Goal: Information Seeking & Learning: Learn about a topic

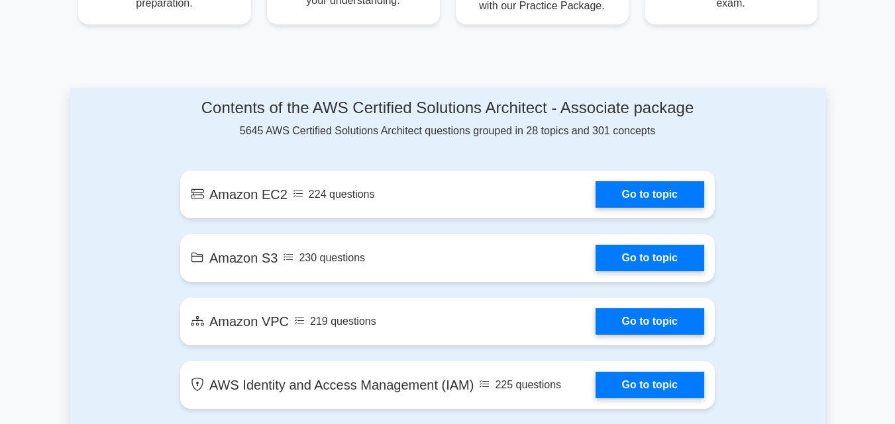
scroll to position [596, 0]
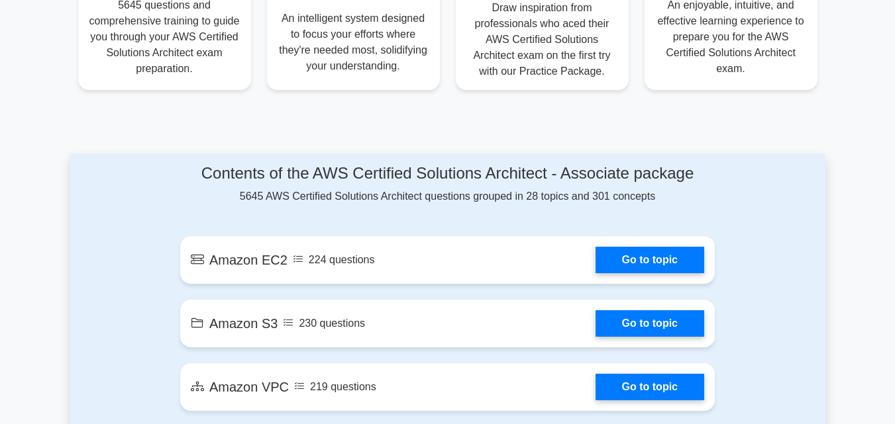
drag, startPoint x: 185, startPoint y: 167, endPoint x: 681, endPoint y: 201, distance: 497.8
click at [681, 201] on div "Contents of the AWS Certified Solutions Architect - Associate package 5645 AWS …" at bounding box center [447, 184] width 534 height 40
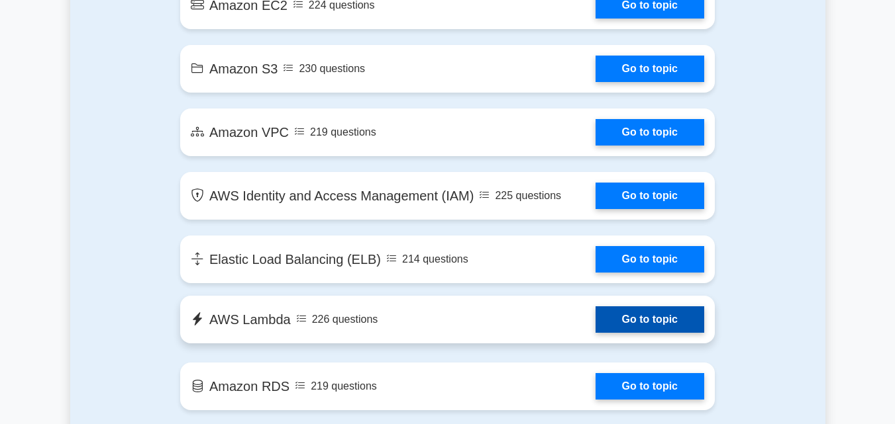
scroll to position [795, 0]
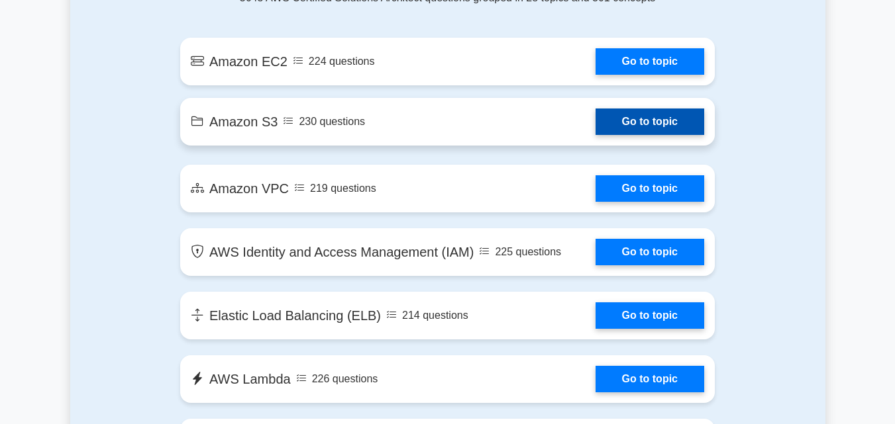
click at [638, 121] on link "Go to topic" at bounding box center [649, 122] width 109 height 26
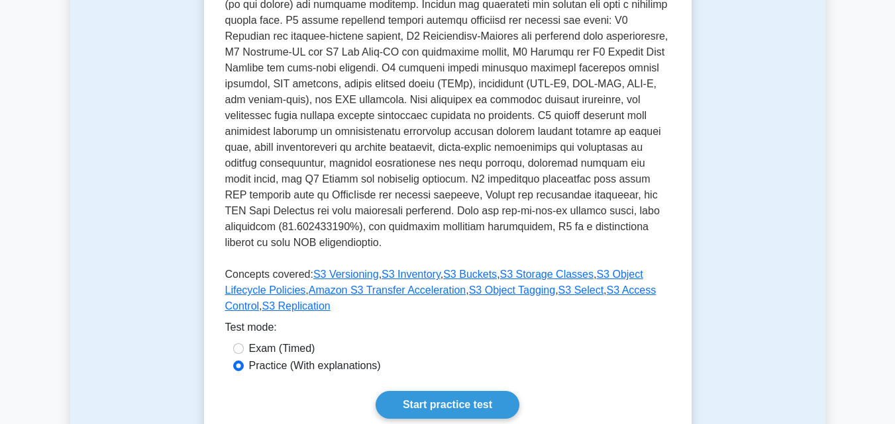
scroll to position [331, 0]
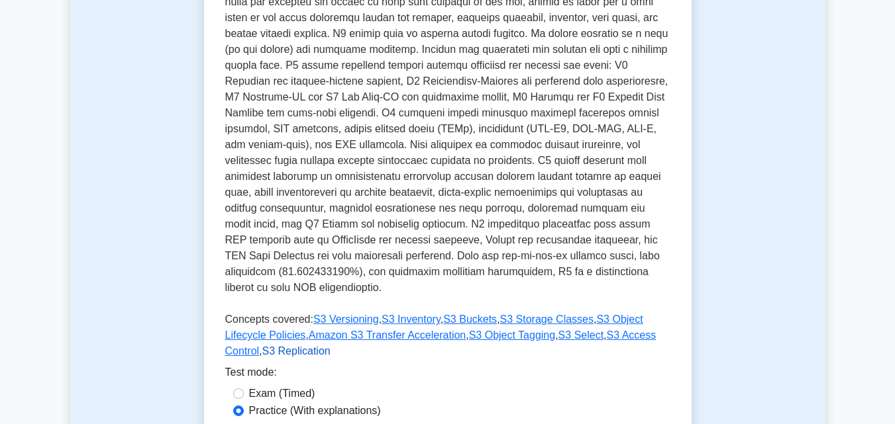
click at [262, 346] on link "S3 Replication" at bounding box center [296, 351] width 68 height 11
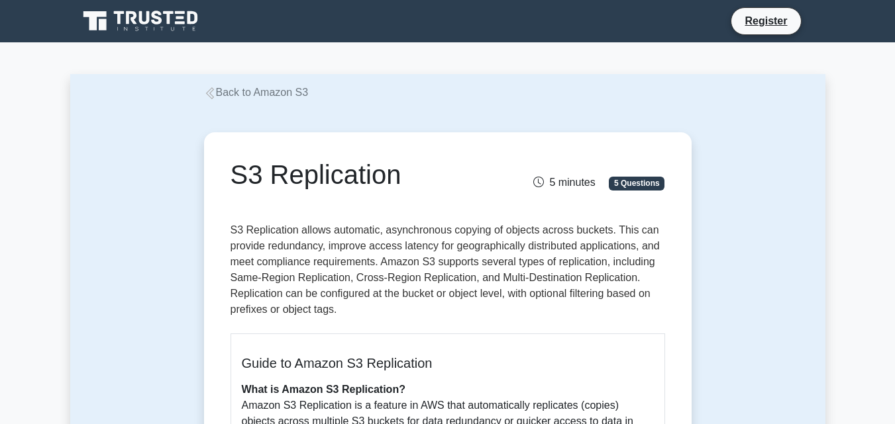
click at [212, 92] on icon at bounding box center [209, 93] width 8 height 12
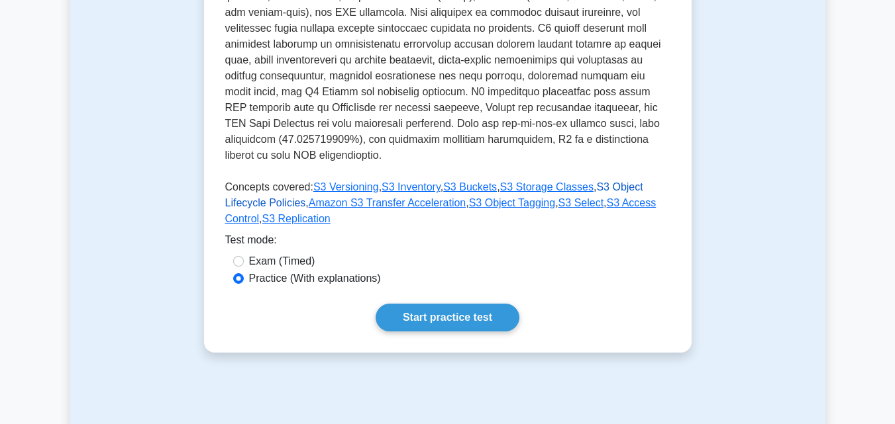
click at [601, 181] on link "S3 Object Lifecycle Policies" at bounding box center [434, 194] width 418 height 27
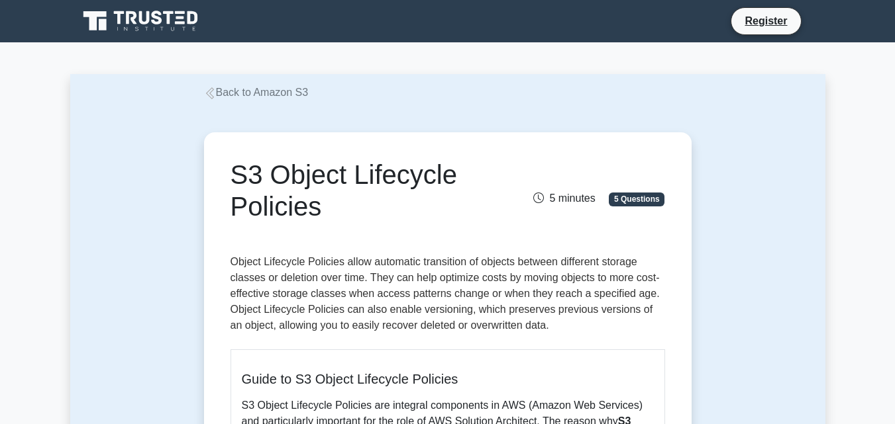
click at [211, 99] on icon at bounding box center [209, 93] width 8 height 12
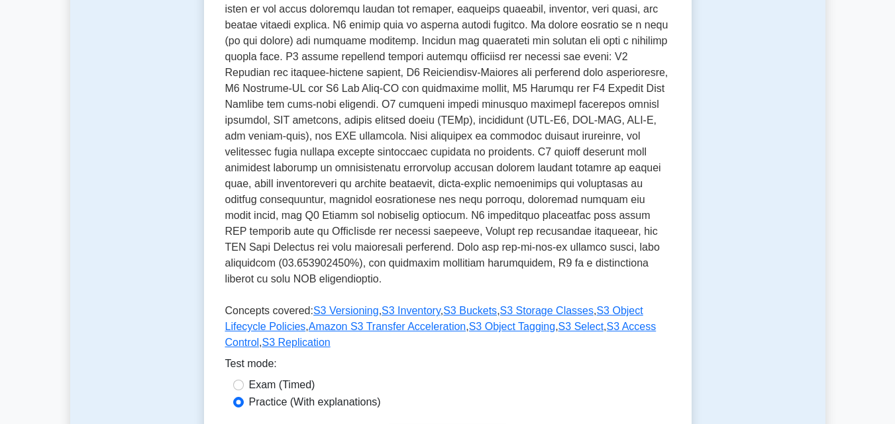
scroll to position [397, 0]
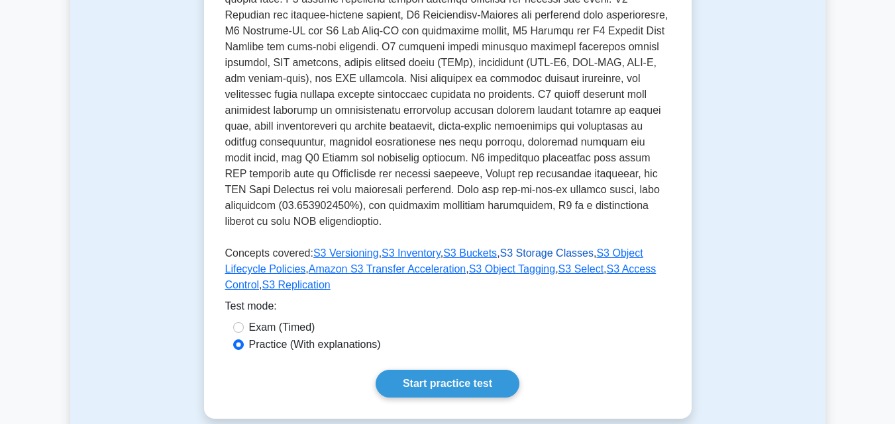
click at [552, 248] on link "S3 Storage Classes" at bounding box center [546, 253] width 93 height 11
click at [463, 248] on link "S3 Buckets" at bounding box center [470, 253] width 54 height 11
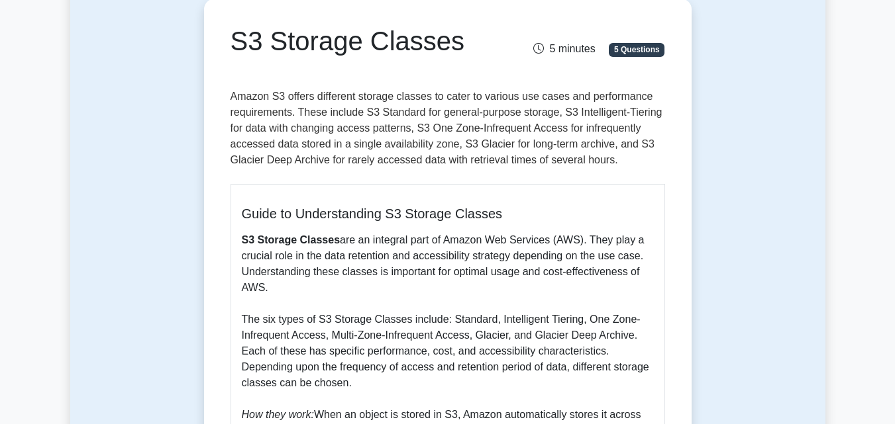
scroll to position [132, 0]
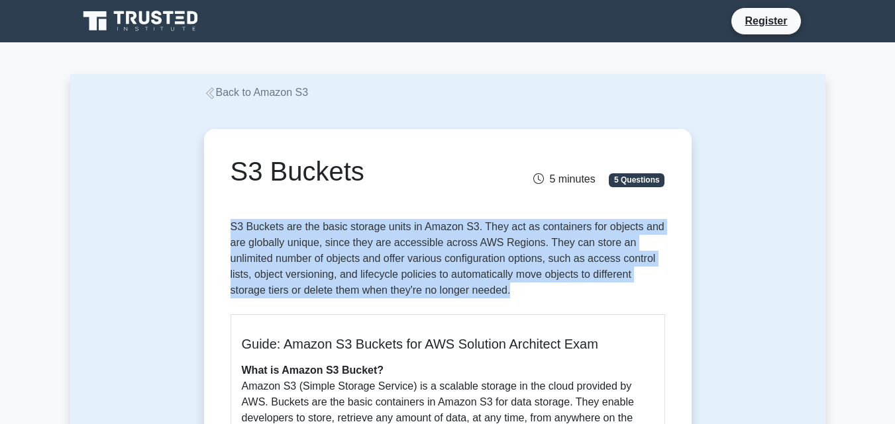
drag, startPoint x: 232, startPoint y: 221, endPoint x: 542, endPoint y: 289, distance: 316.6
click at [542, 289] on p "S3 Buckets are the basic storage units in Amazon S3. They act as containers for…" at bounding box center [447, 261] width 434 height 85
click at [543, 304] on p "S3 Buckets are the basic storage units in Amazon S3. They act as containers for…" at bounding box center [447, 261] width 434 height 85
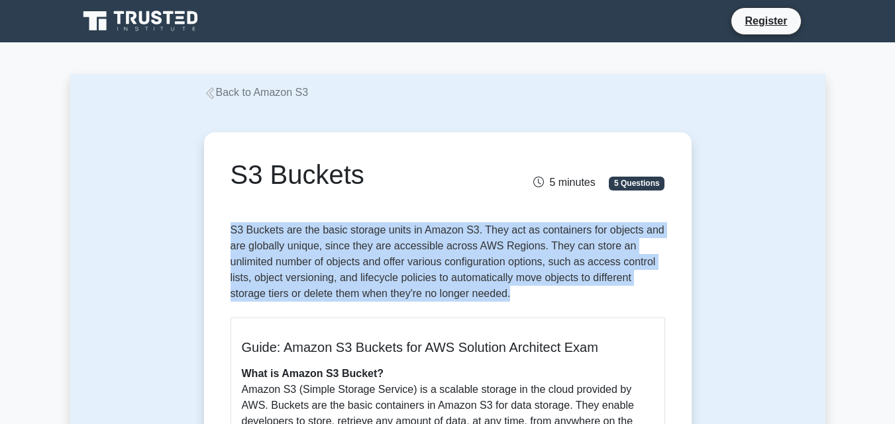
drag, startPoint x: 543, startPoint y: 304, endPoint x: 199, endPoint y: 225, distance: 352.6
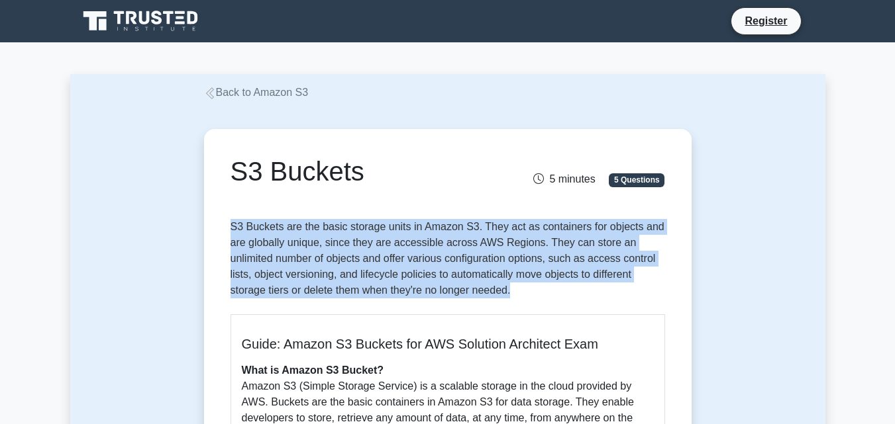
drag, startPoint x: 235, startPoint y: 223, endPoint x: 519, endPoint y: 303, distance: 295.0
click at [519, 303] on p "S3 Buckets are the basic storage units in Amazon S3. They act as containers for…" at bounding box center [447, 261] width 434 height 85
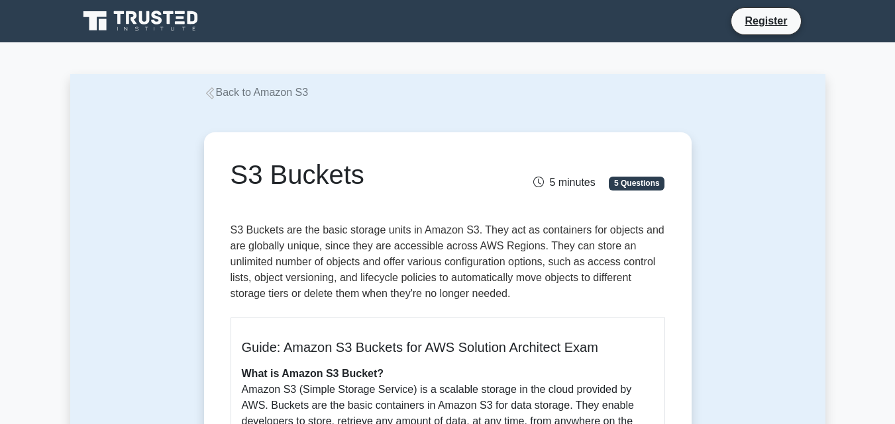
click at [209, 91] on icon at bounding box center [210, 93] width 12 height 12
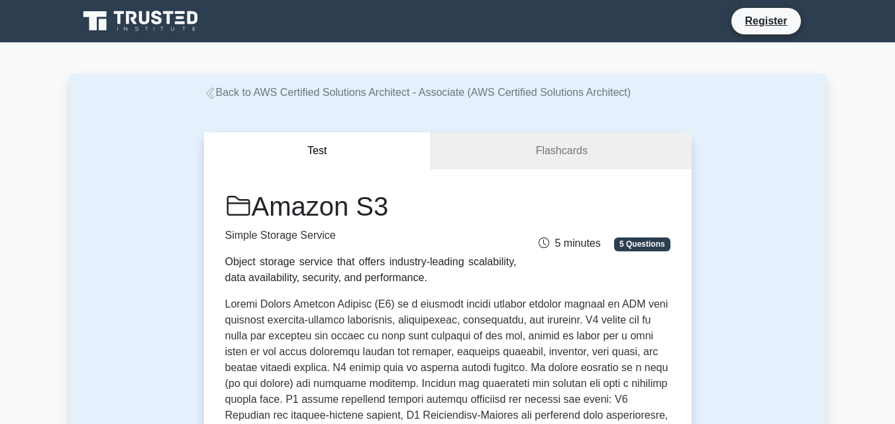
click at [218, 90] on link "Back to AWS Certified Solutions Architect - Associate (AWS Certified Solutions …" at bounding box center [417, 92] width 427 height 11
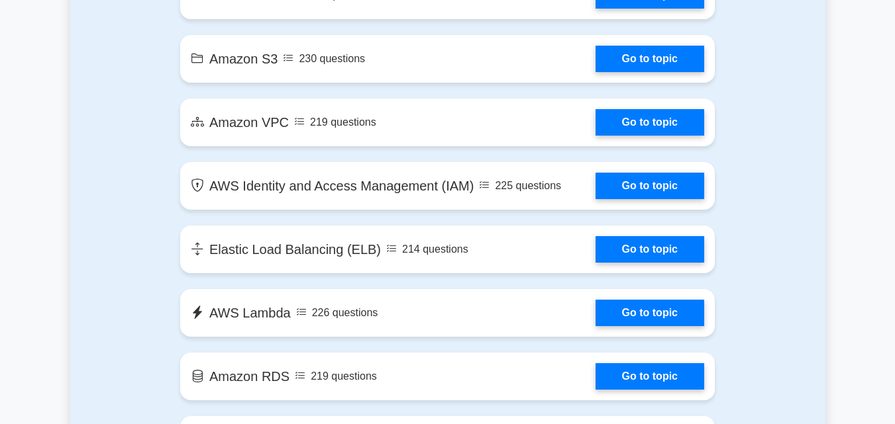
scroll to position [927, 0]
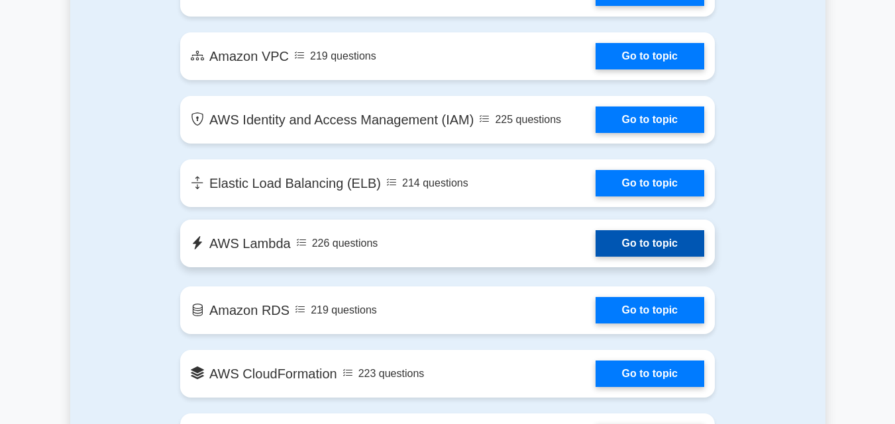
click at [653, 238] on link "Go to topic" at bounding box center [649, 243] width 109 height 26
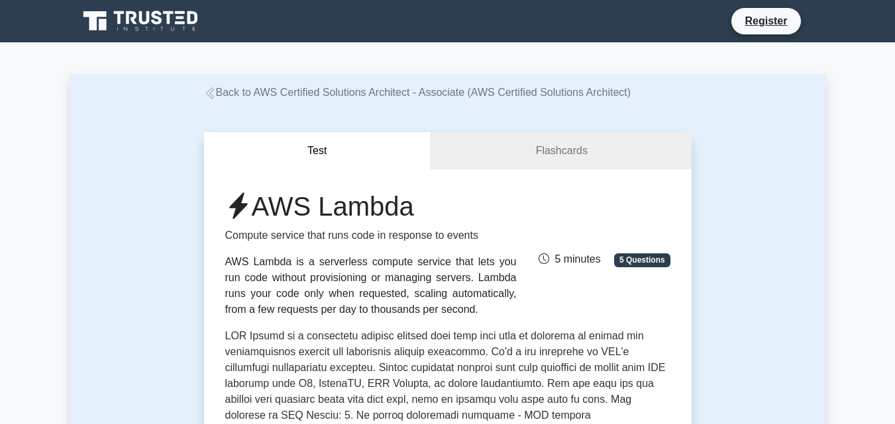
click at [209, 93] on icon at bounding box center [210, 93] width 12 height 12
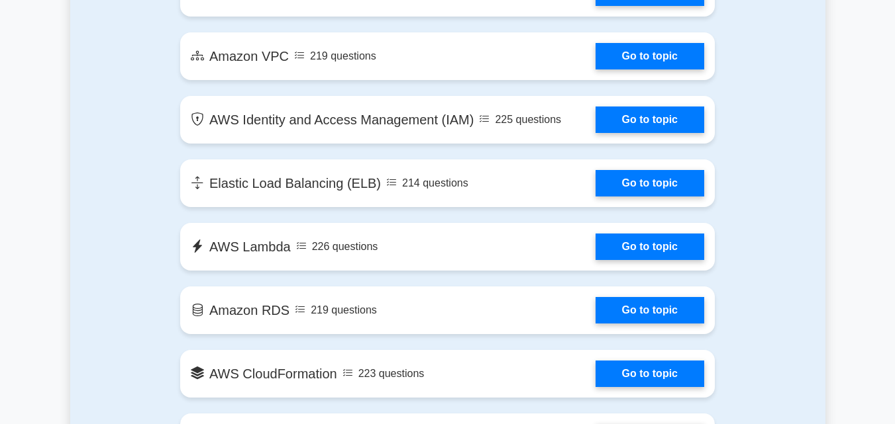
scroll to position [993, 0]
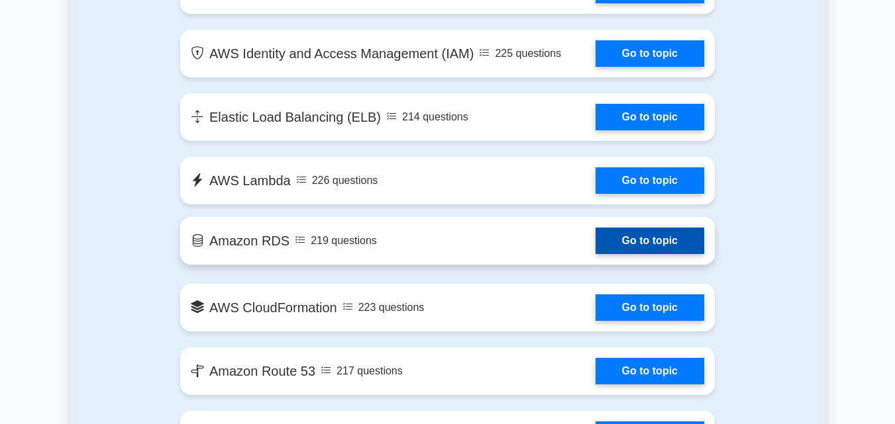
click at [642, 246] on link "Go to topic" at bounding box center [649, 241] width 109 height 26
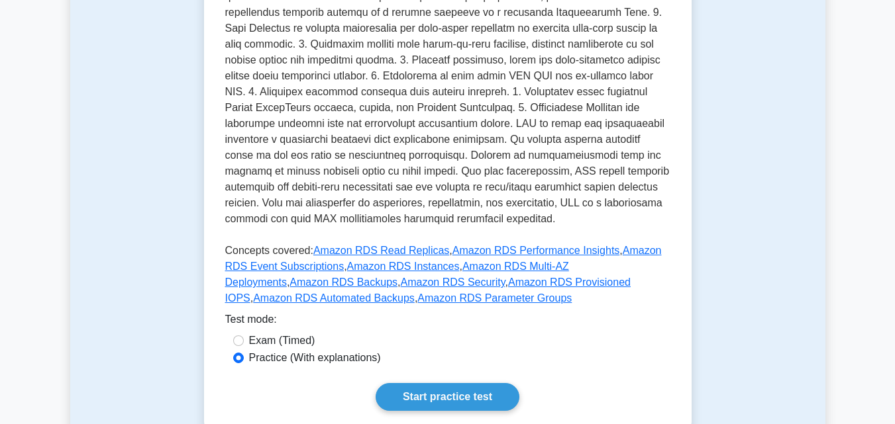
scroll to position [397, 0]
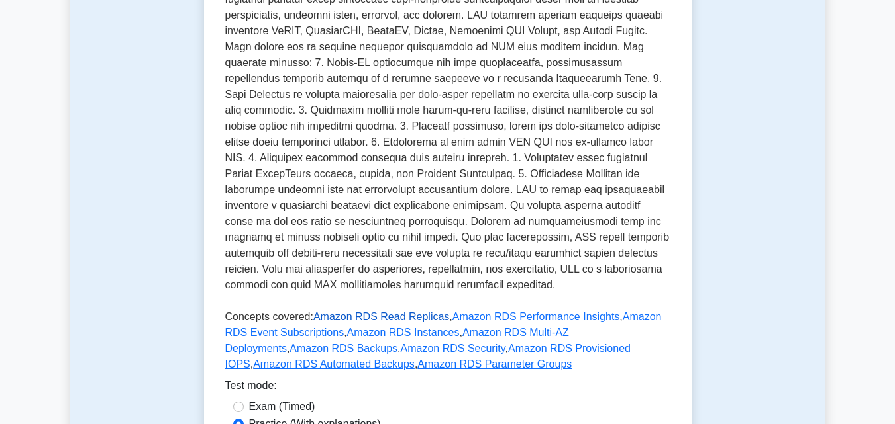
click at [369, 311] on link "Amazon RDS Read Replicas" at bounding box center [381, 316] width 136 height 11
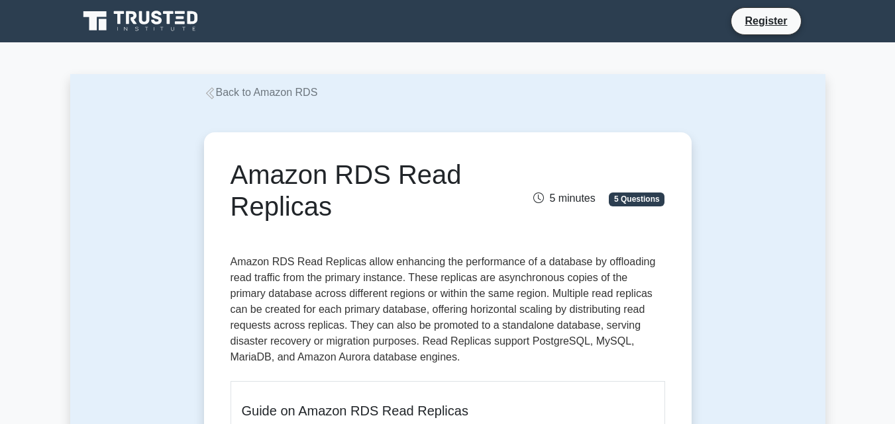
click at [209, 89] on icon at bounding box center [210, 93] width 12 height 12
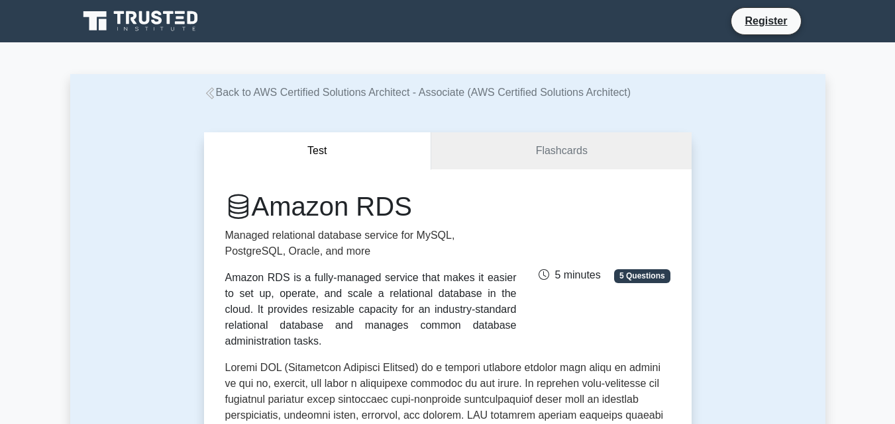
click at [204, 97] on icon at bounding box center [210, 93] width 12 height 12
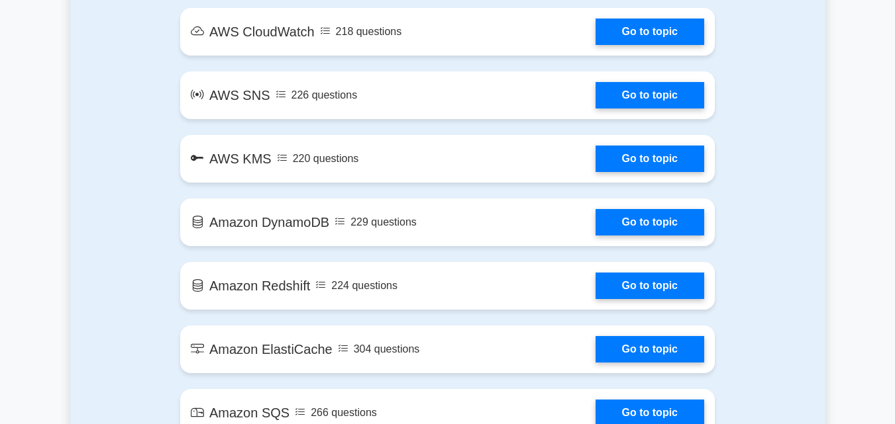
scroll to position [1589, 0]
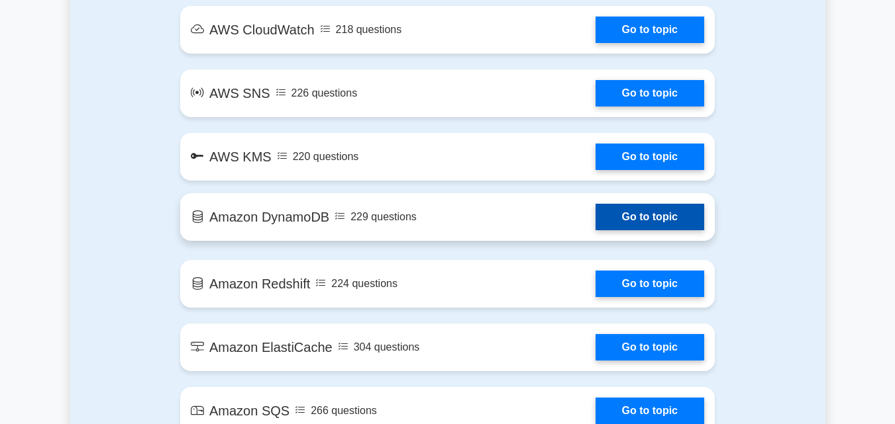
click at [626, 220] on link "Go to topic" at bounding box center [649, 217] width 109 height 26
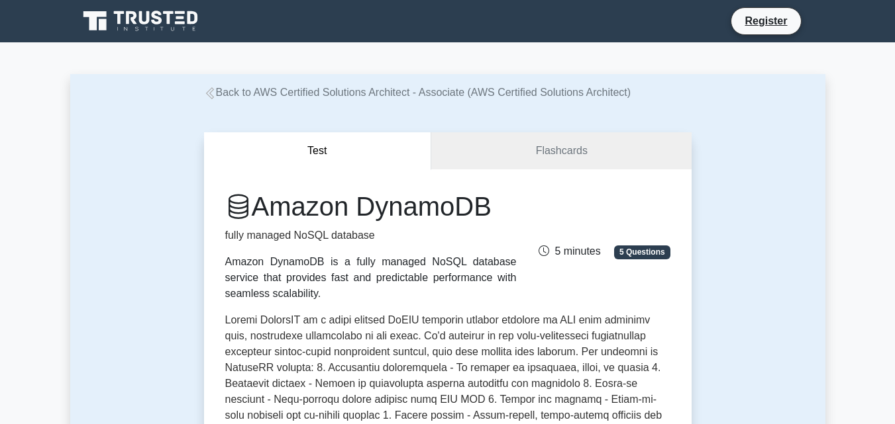
click at [209, 96] on icon at bounding box center [210, 93] width 12 height 12
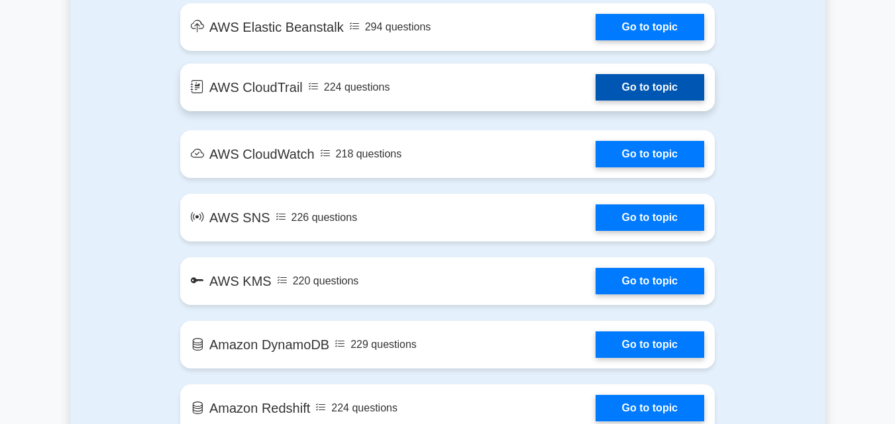
scroll to position [1457, 0]
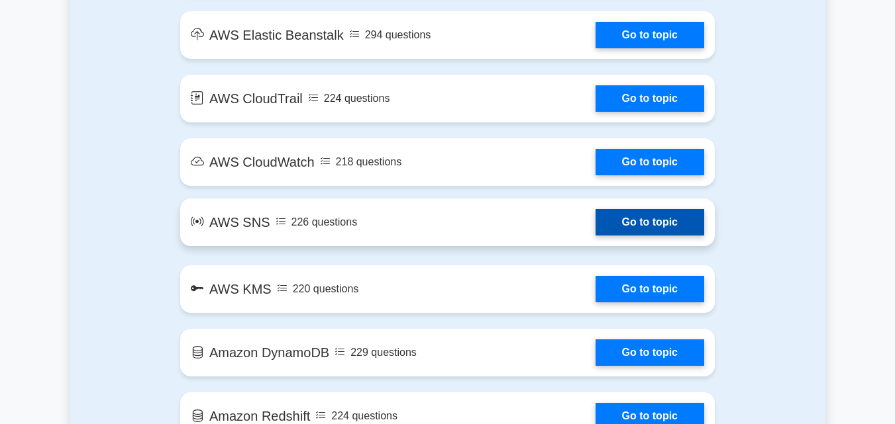
click at [644, 228] on link "Go to topic" at bounding box center [649, 222] width 109 height 26
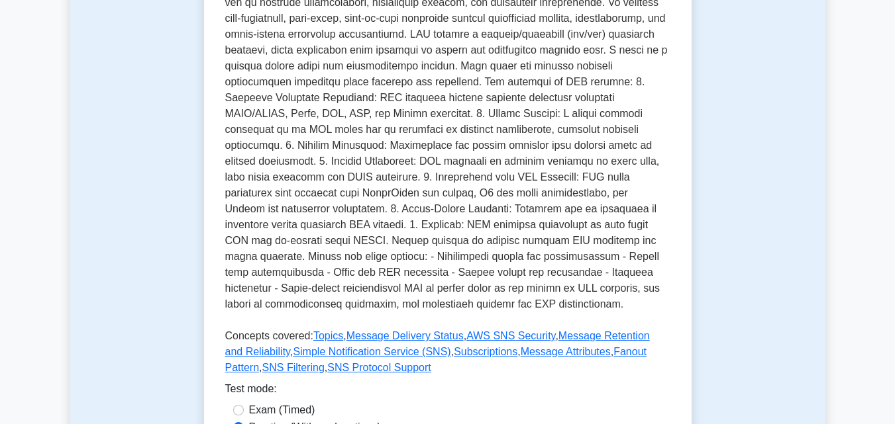
scroll to position [530, 0]
